Goal: Download file/media

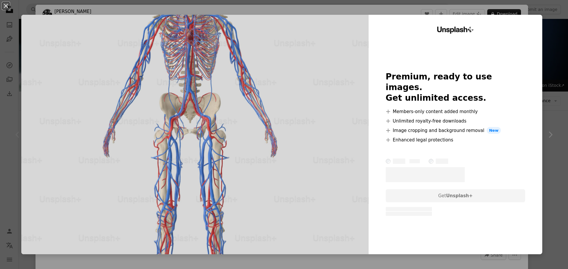
scroll to position [148, 0]
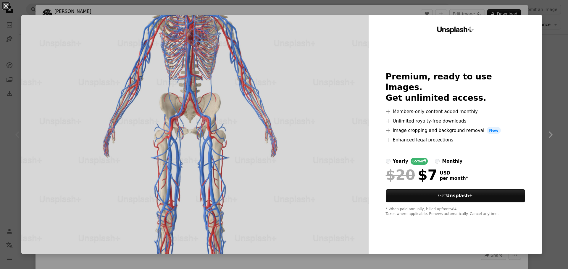
drag, startPoint x: 541, startPoint y: 135, endPoint x: 545, endPoint y: 140, distance: 6.5
click at [542, 135] on div "An X shape Unsplash+ Premium, ready to use images. Get unlimited access. A plus…" at bounding box center [284, 134] width 568 height 269
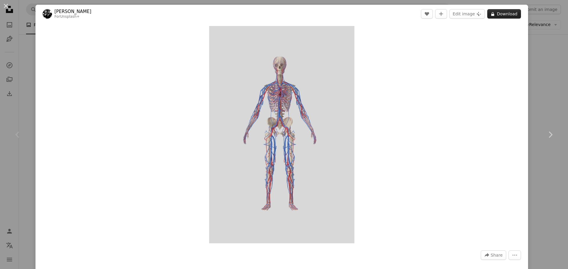
click at [496, 11] on button "A lock Download" at bounding box center [504, 13] width 34 height 9
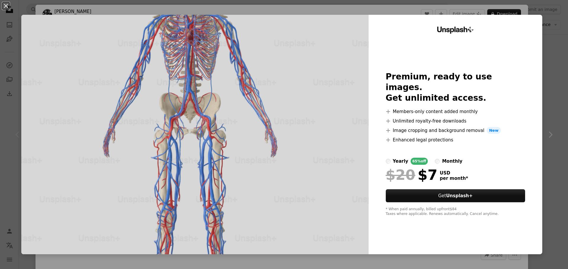
click at [549, 61] on div "An X shape Unsplash+ Premium, ready to use images. Get unlimited access. A plus…" at bounding box center [284, 134] width 568 height 269
